Goal: Transaction & Acquisition: Purchase product/service

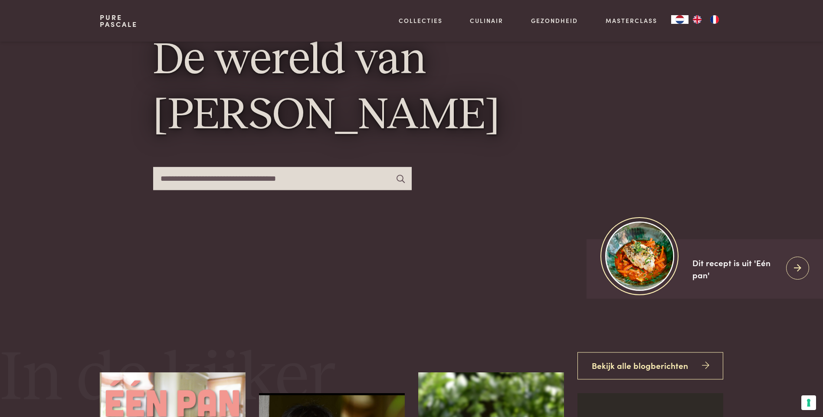
scroll to position [87, 0]
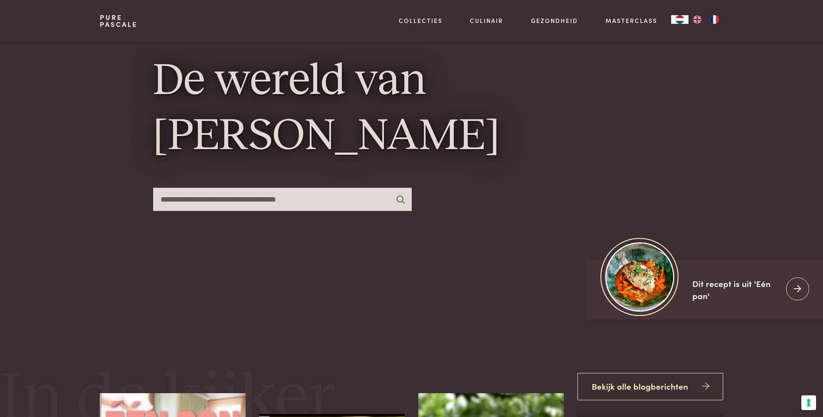
click at [251, 197] on input "text" at bounding box center [282, 199] width 258 height 23
type input "********"
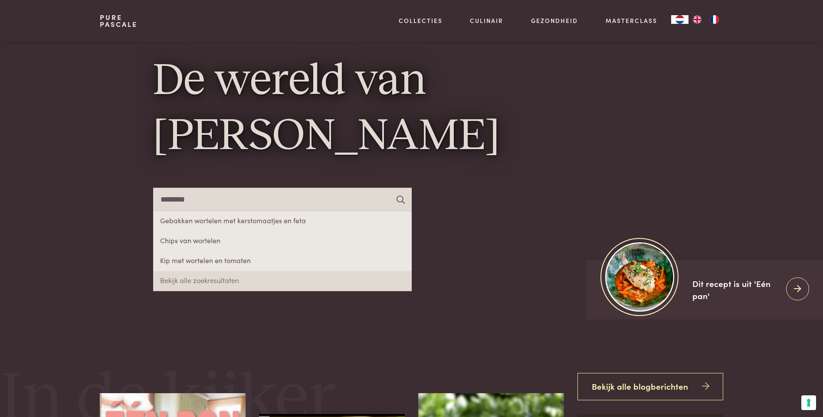
drag, startPoint x: 209, startPoint y: 198, endPoint x: 160, endPoint y: 195, distance: 48.2
click at [160, 195] on input "********" at bounding box center [282, 199] width 258 height 23
type input "*******"
click at [222, 281] on link "Bekijk alle zoekresultaten" at bounding box center [282, 281] width 258 height 20
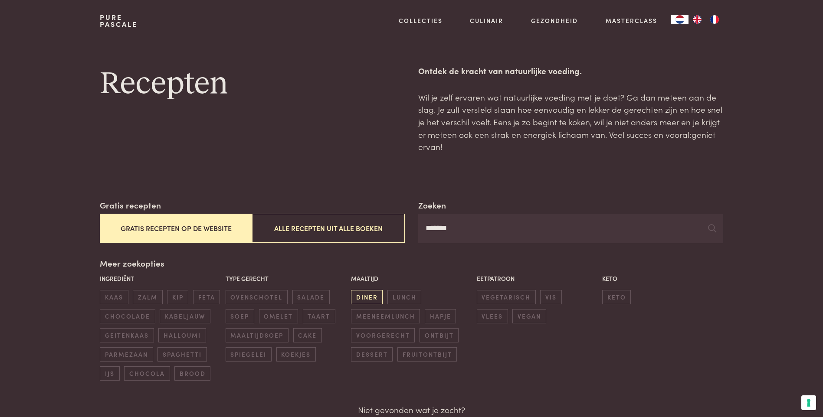
click at [365, 298] on span "diner" at bounding box center [367, 297] width 32 height 14
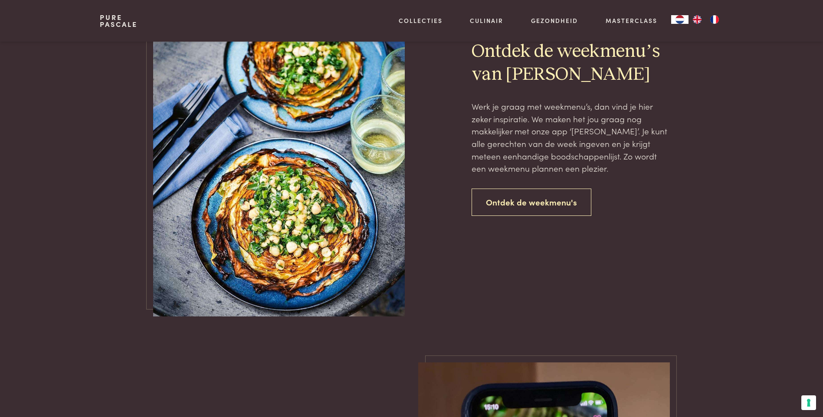
scroll to position [763, 0]
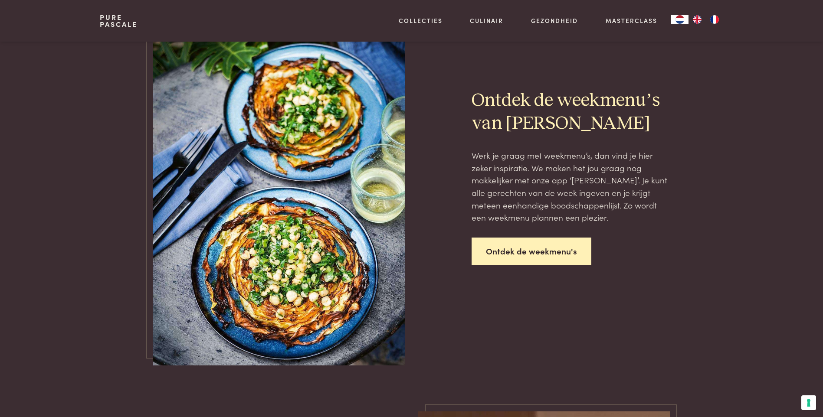
click at [539, 253] on link "Ontdek de weekmenu's" at bounding box center [531, 251] width 120 height 27
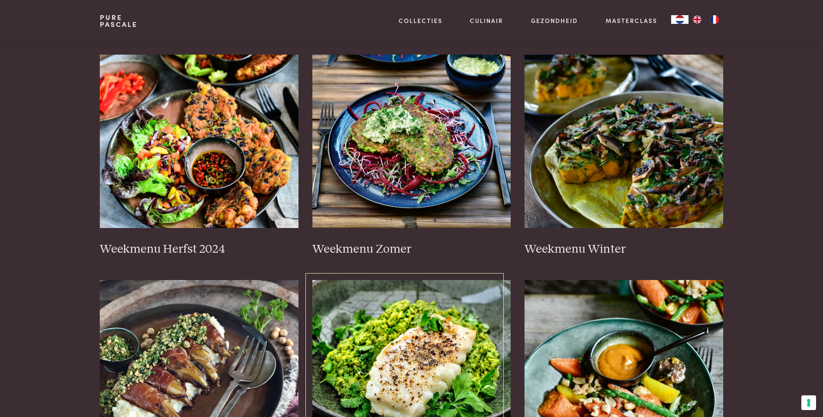
scroll to position [173, 0]
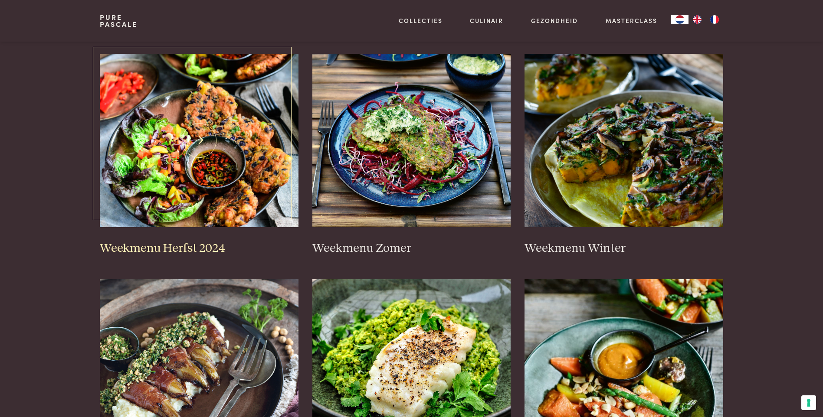
click at [180, 245] on h3 "Weekmenu Herfst 2024" at bounding box center [199, 248] width 199 height 15
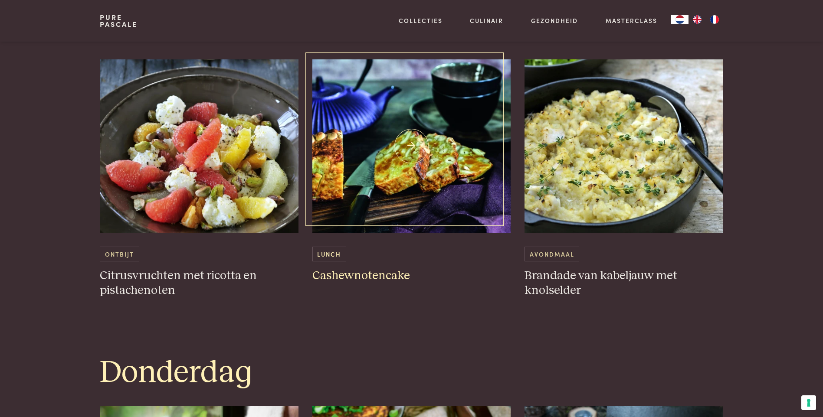
scroll to position [1214, 0]
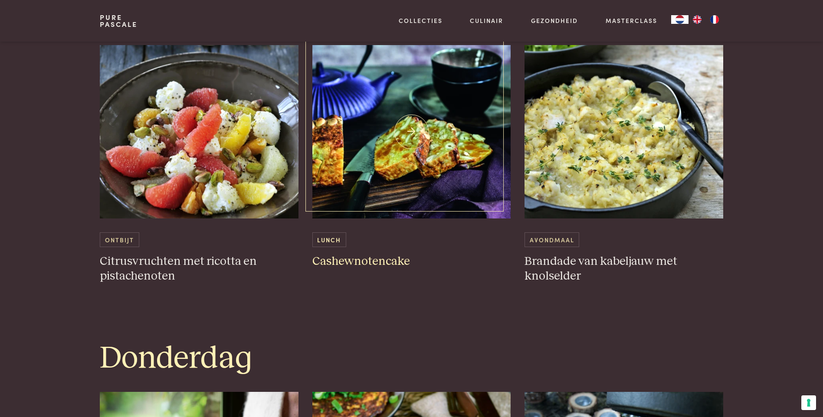
click at [373, 261] on h3 "Cashewnotencake" at bounding box center [411, 261] width 199 height 15
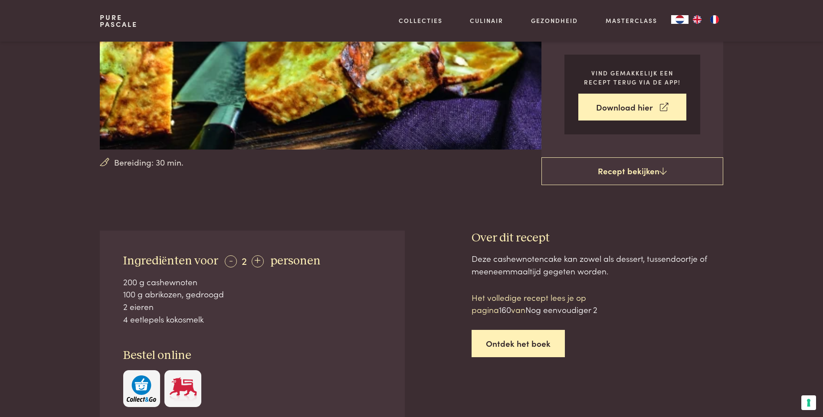
scroll to position [173, 0]
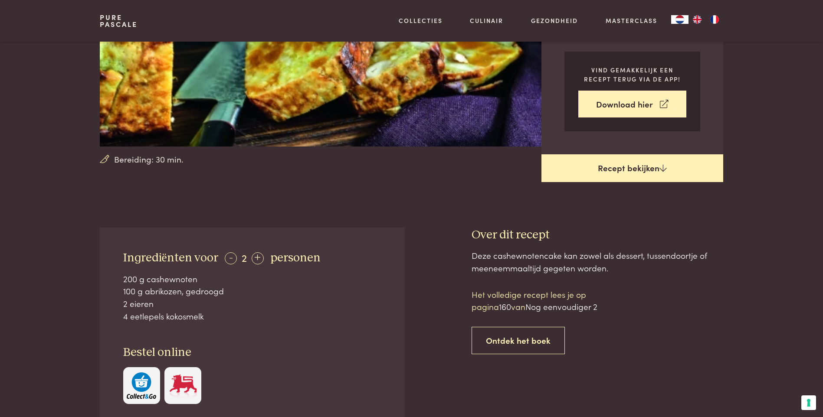
click at [647, 168] on link "Recept bekijken" at bounding box center [632, 168] width 182 height 28
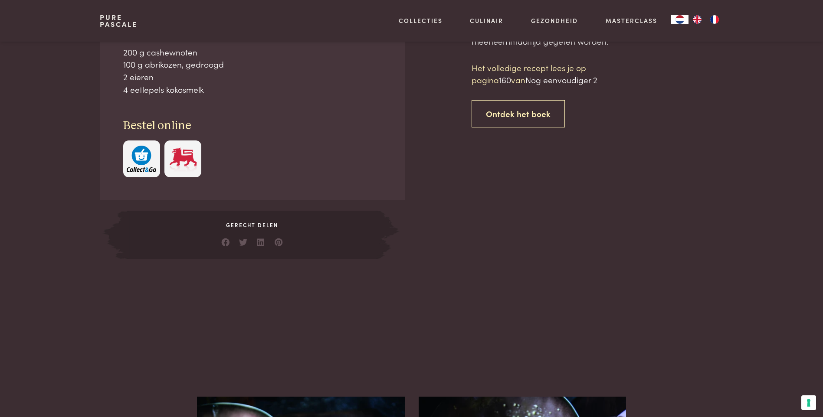
scroll to position [401, 0]
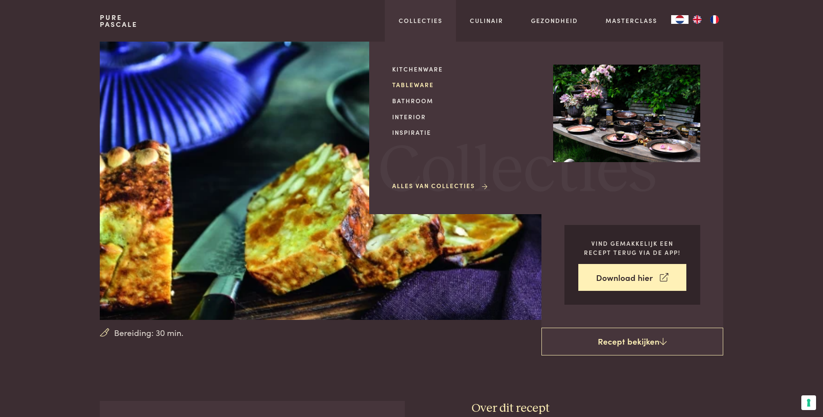
click at [417, 83] on link "Tableware" at bounding box center [465, 84] width 147 height 9
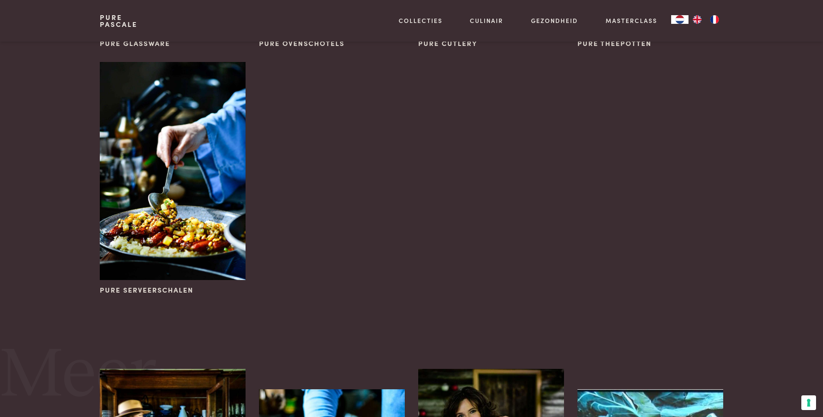
scroll to position [564, 0]
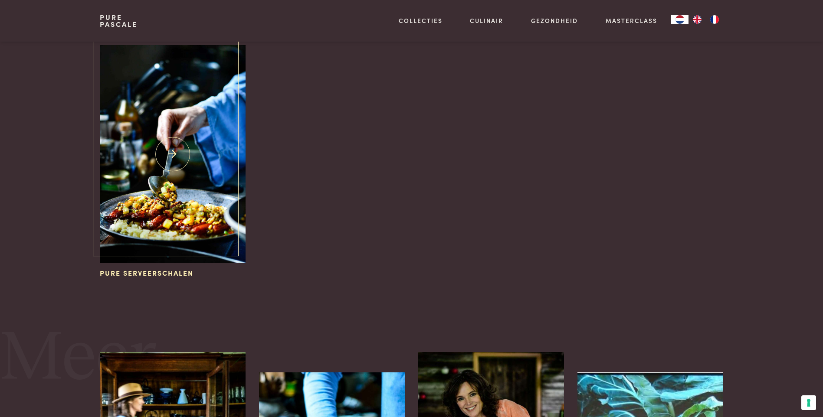
click at [177, 219] on img at bounding box center [172, 154] width 145 height 218
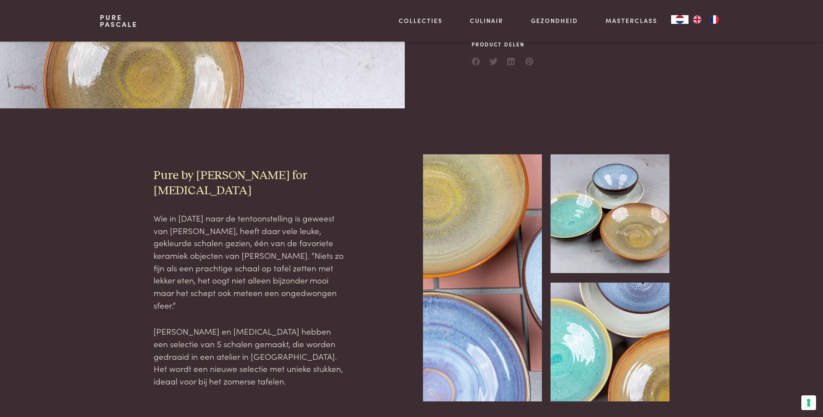
scroll to position [217, 0]
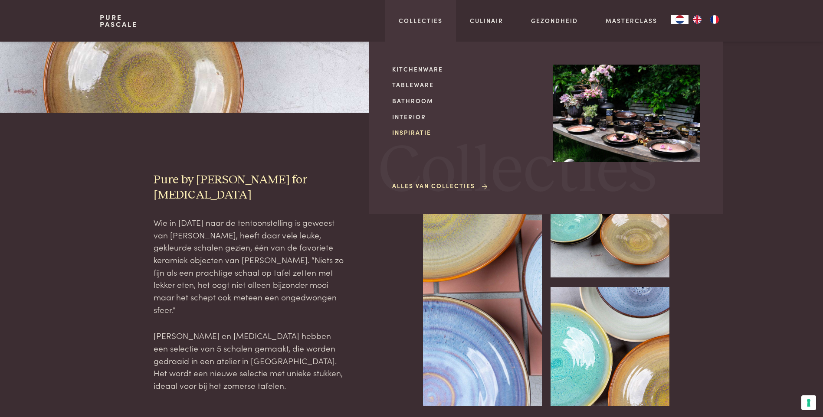
click at [421, 132] on link "Inspiratie" at bounding box center [465, 132] width 147 height 9
